Goal: Transaction & Acquisition: Subscribe to service/newsletter

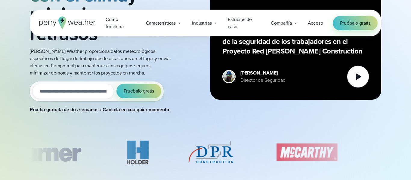
scroll to position [113, 0]
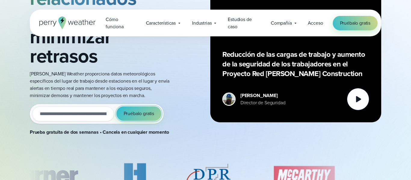
click at [127, 116] on font "Pruébalo gratis" at bounding box center [139, 113] width 30 height 7
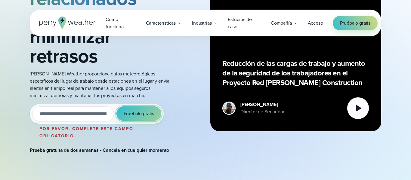
click at [129, 115] on font "Pruébalo gratis" at bounding box center [139, 113] width 30 height 7
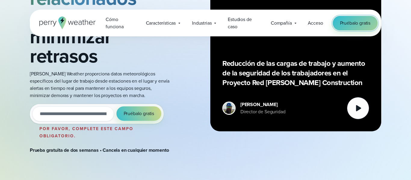
click at [344, 20] on font "Pruébalo gratis" at bounding box center [355, 23] width 30 height 7
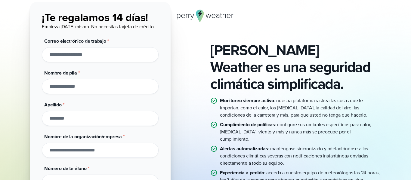
scroll to position [45, 0]
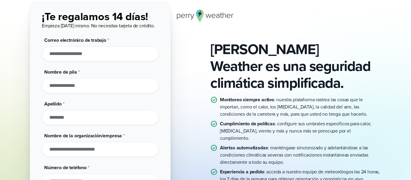
click at [182, 52] on div "[PERSON_NAME] Weather es una seguridad climática simplificada. Monitoreo siempr…" at bounding box center [206, 112] width 352 height 222
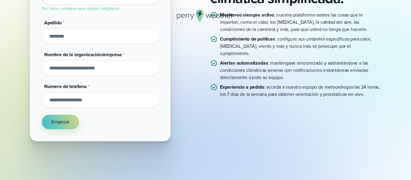
scroll to position [162, 0]
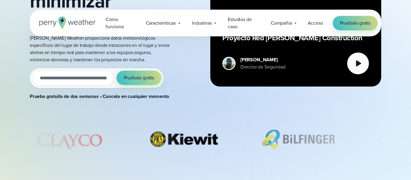
scroll to position [86, 0]
